Goal: Task Accomplishment & Management: Use online tool/utility

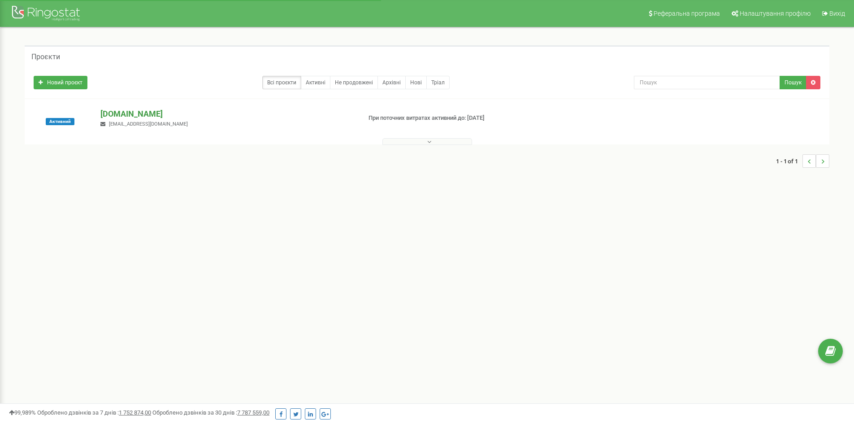
click at [143, 111] on p "[DOMAIN_NAME]" at bounding box center [226, 114] width 253 height 12
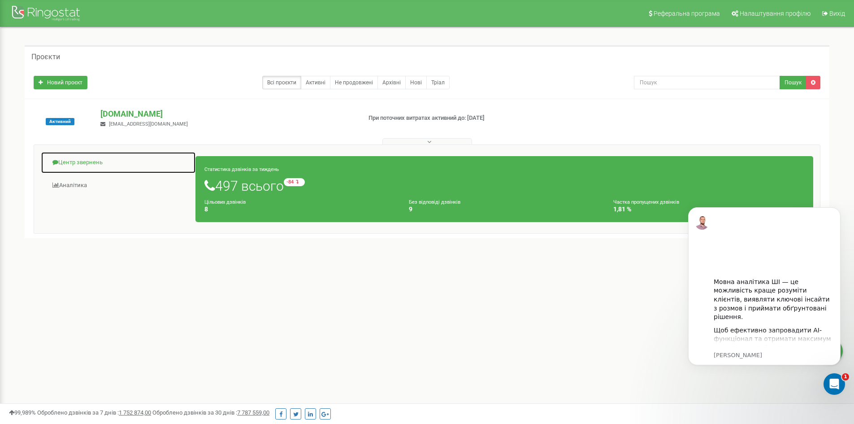
click at [81, 162] on link "Центр звернень" at bounding box center [118, 163] width 155 height 22
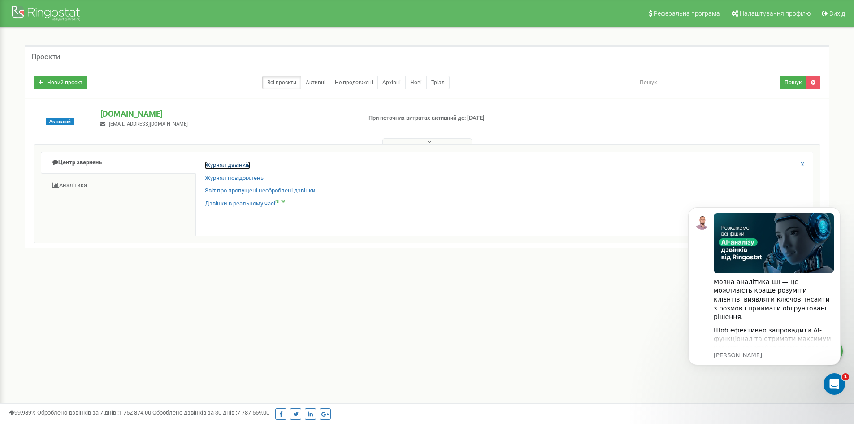
click at [234, 162] on link "Журнал дзвінків" at bounding box center [227, 165] width 45 height 9
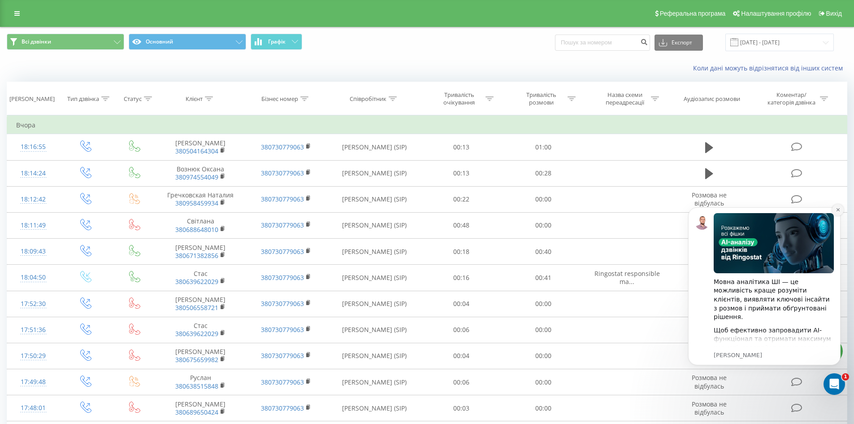
click at [838, 208] on icon "Dismiss notification" at bounding box center [838, 209] width 5 height 5
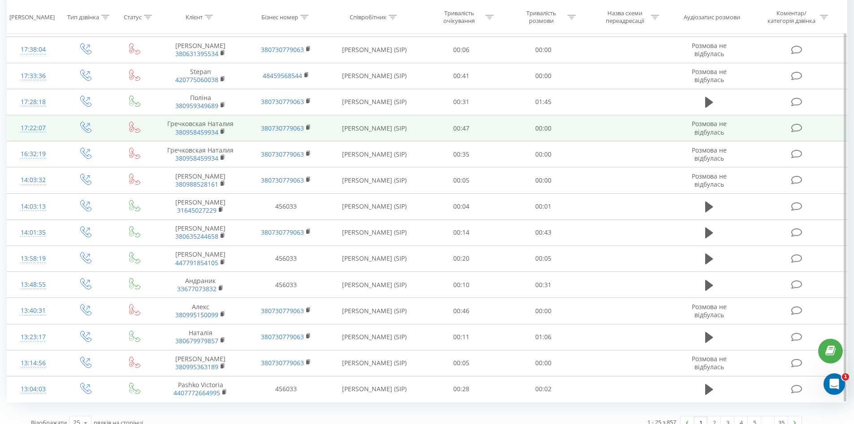
scroll to position [396, 0]
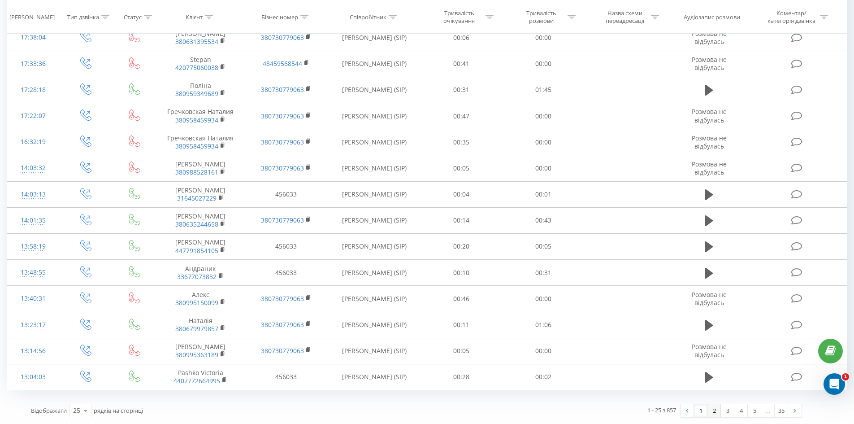
click at [717, 410] on link "2" at bounding box center [713, 410] width 13 height 13
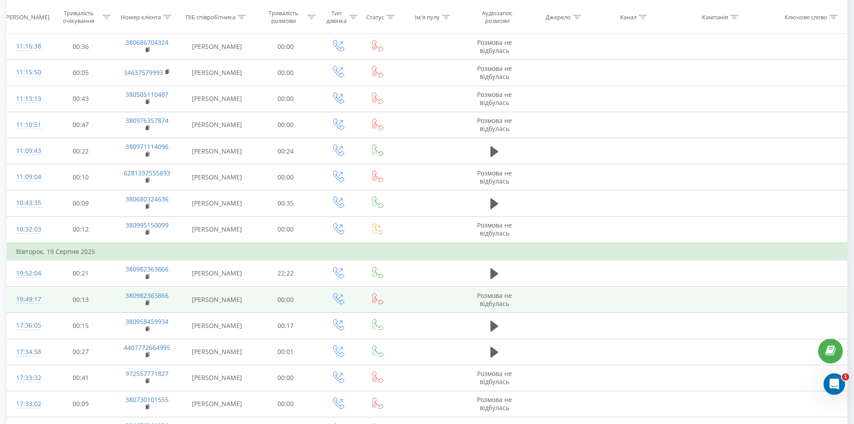
scroll to position [414, 0]
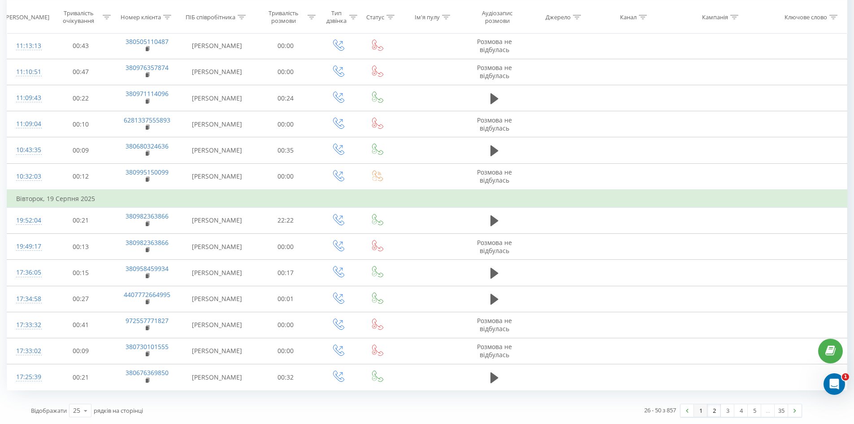
click at [705, 412] on link "1" at bounding box center [700, 410] width 13 height 13
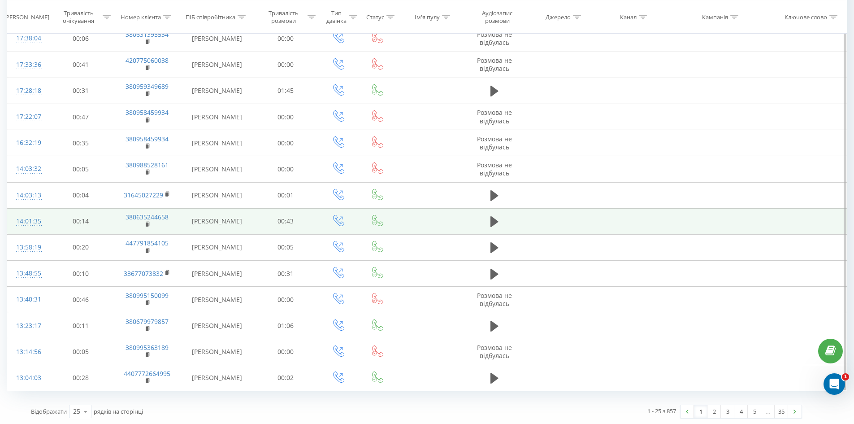
scroll to position [396, 0]
